Goal: Transaction & Acquisition: Purchase product/service

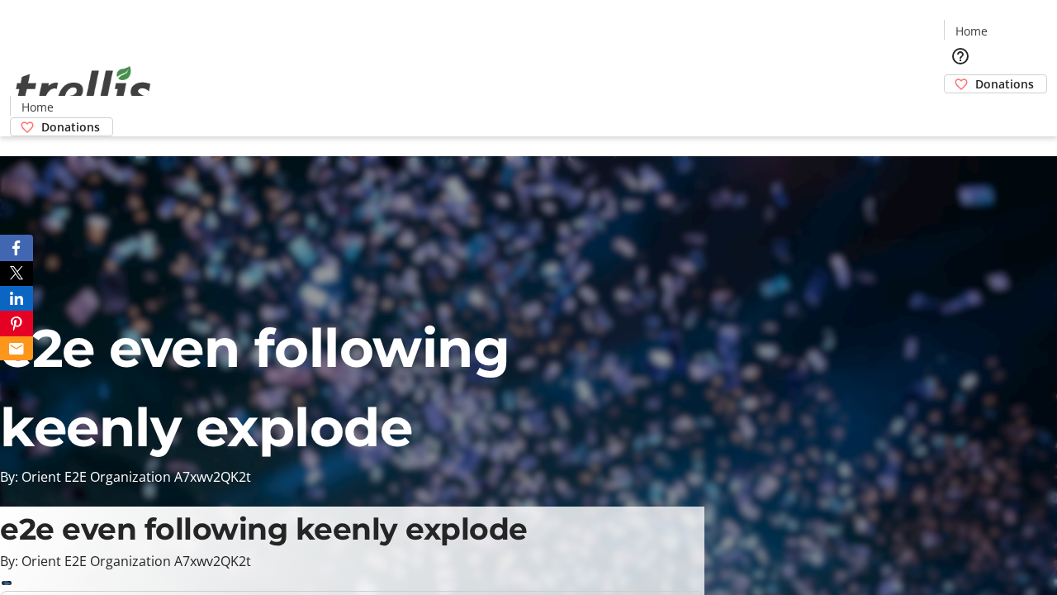
click at [975, 75] on span "Donations" at bounding box center [1004, 83] width 59 height 17
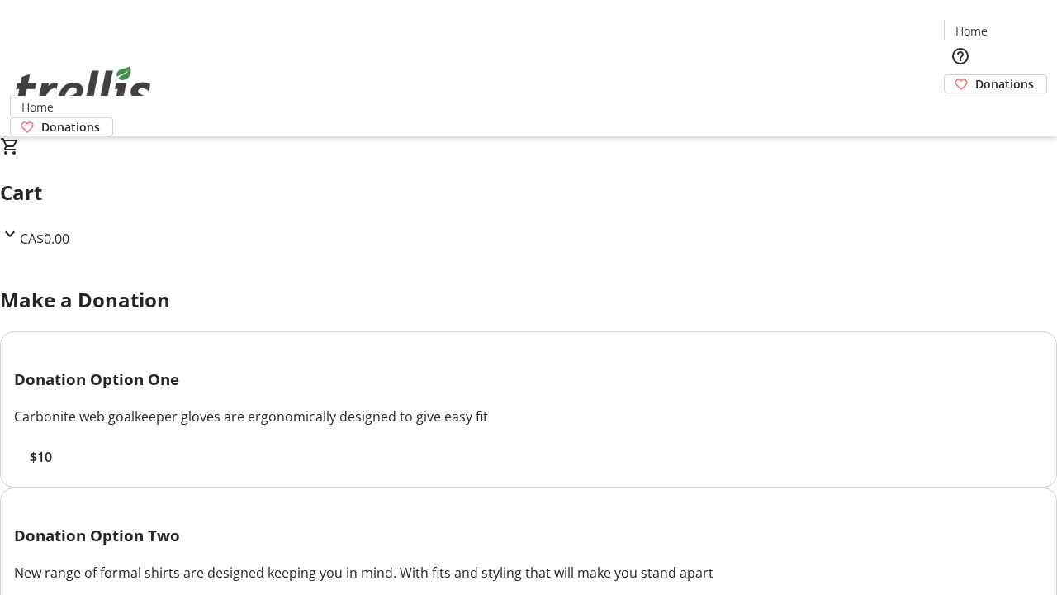
click at [52, 467] on span "$10" at bounding box center [41, 457] width 22 height 20
select select "CA"
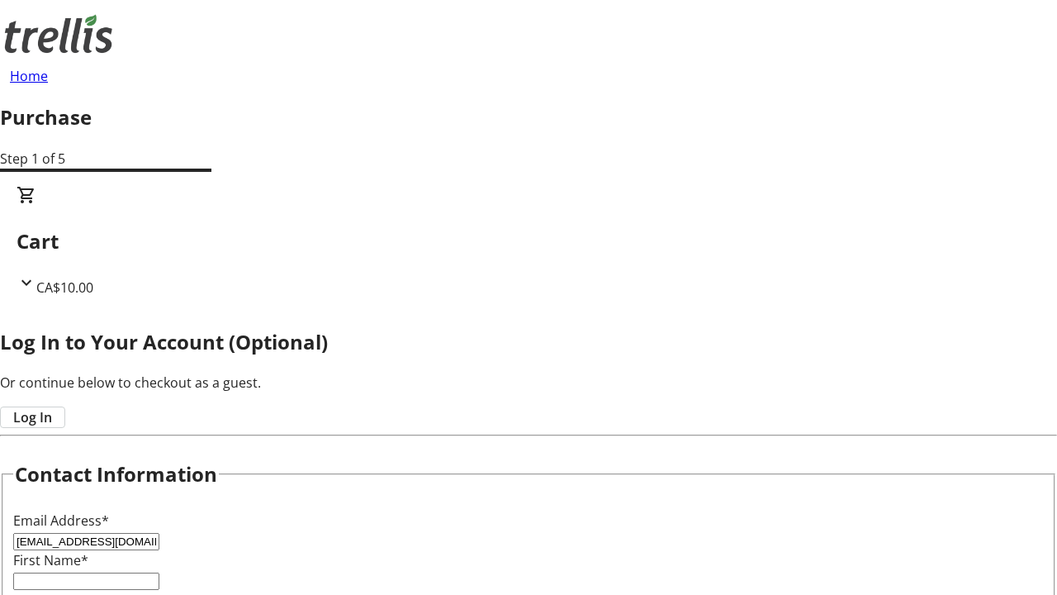
type input "[EMAIL_ADDRESS][DOMAIN_NAME]"
type input "[PERSON_NAME]"
type input "[STREET_ADDRESS][PERSON_NAME]"
type input "Kelowna"
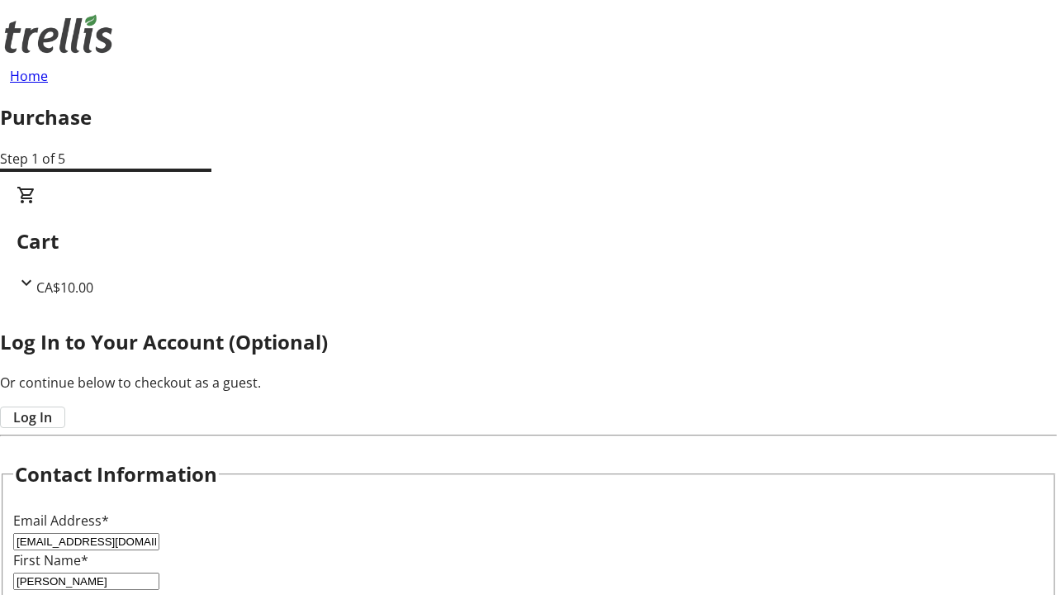
select select "BC"
type input "Kelowna"
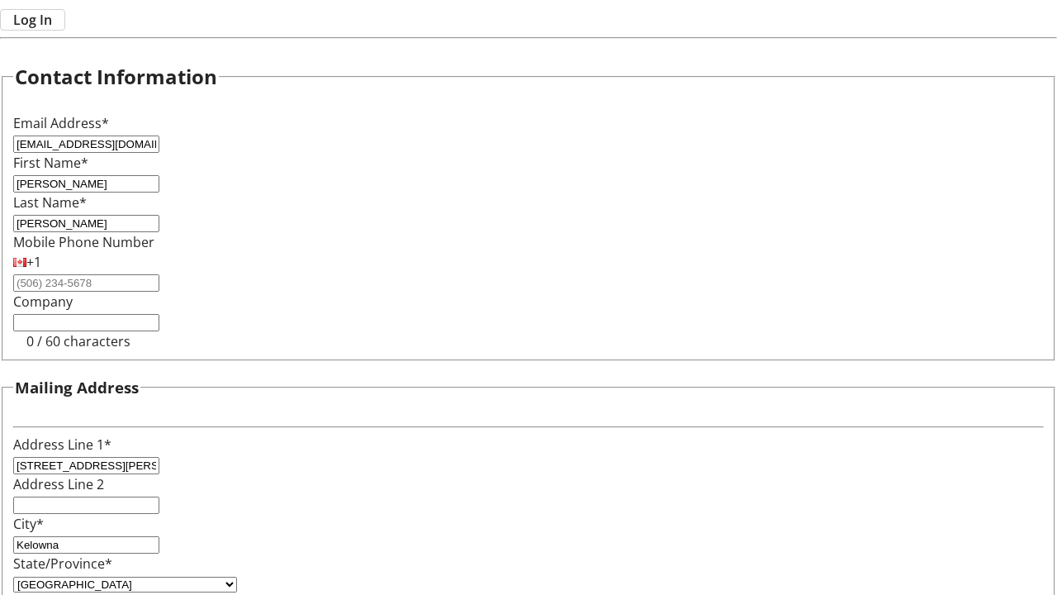
type input "V1Y 0C2"
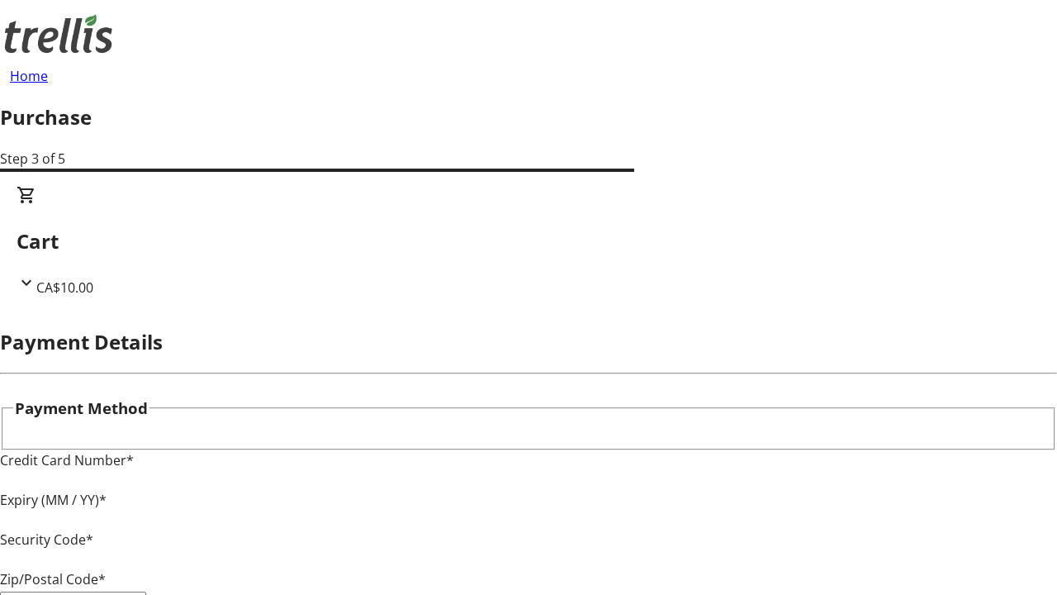
type input "V1Y 0C2"
